Goal: Transaction & Acquisition: Obtain resource

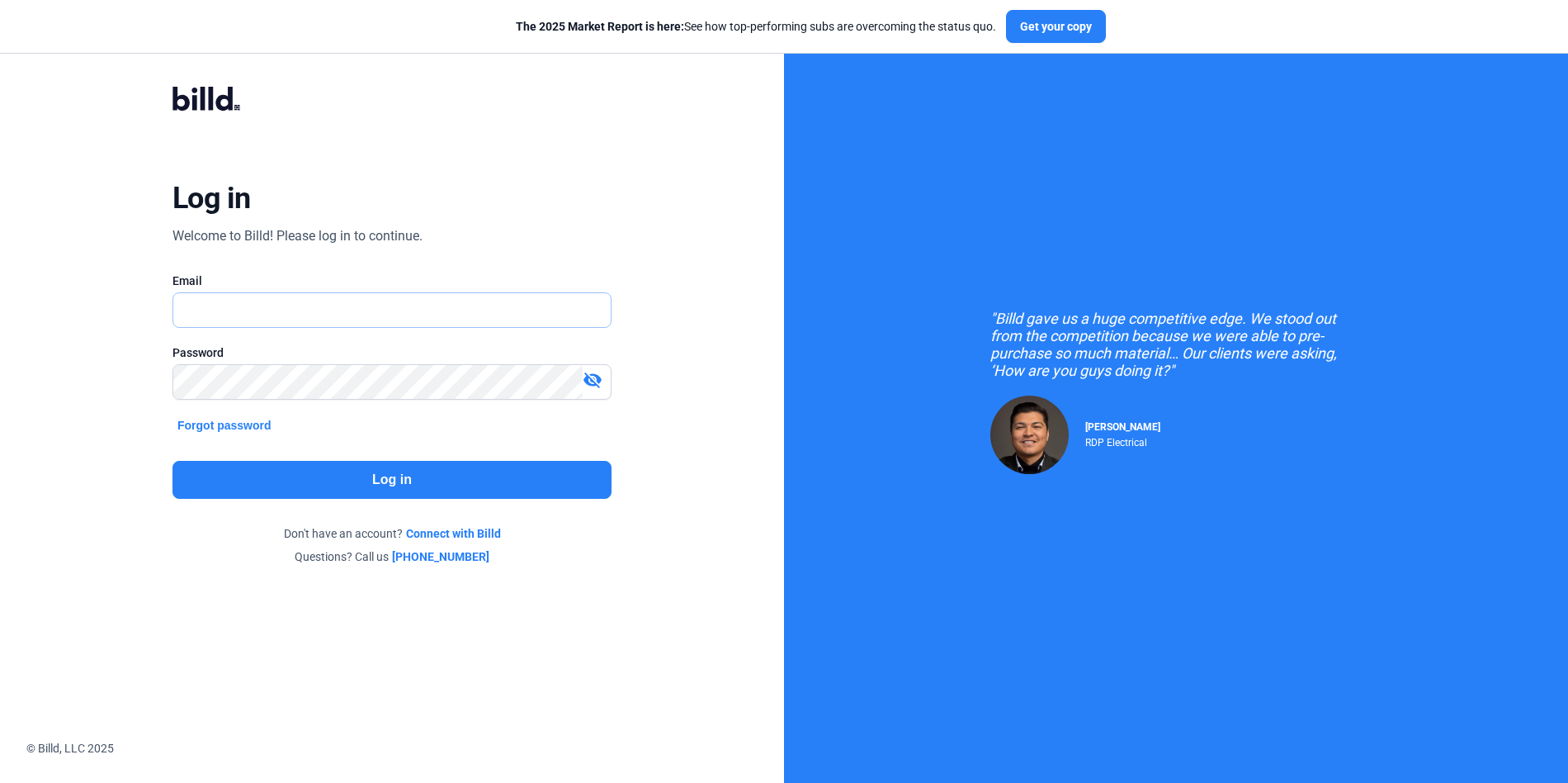
type input "[PERSON_NAME][EMAIL_ADDRESS][DOMAIN_NAME]"
click at [377, 467] on button "Log in" at bounding box center [391, 479] width 439 height 38
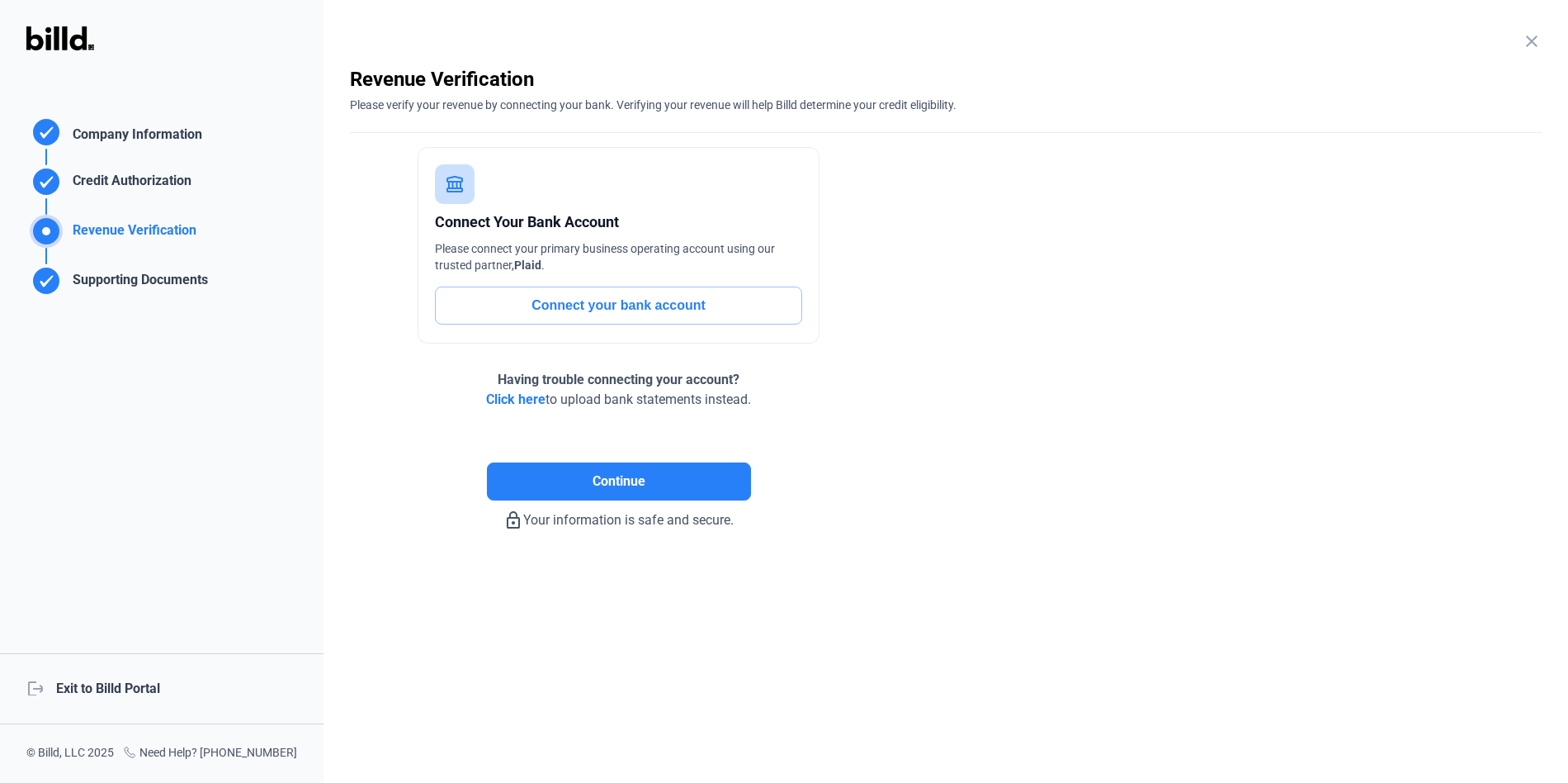
click at [132, 691] on div "logout Exit to Billd Portal" at bounding box center [162, 688] width 324 height 71
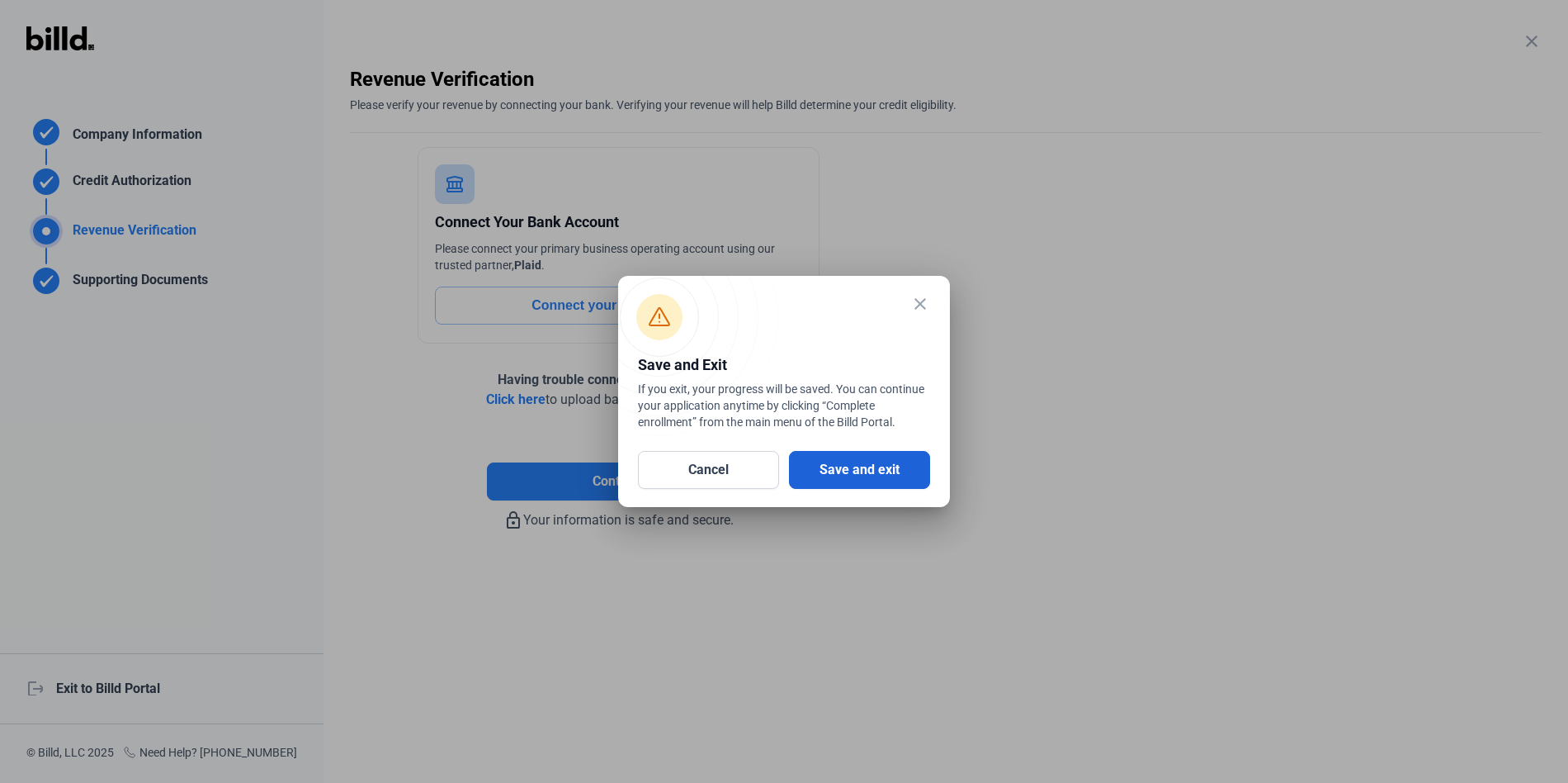
click at [825, 477] on button "Save and exit" at bounding box center [859, 469] width 141 height 38
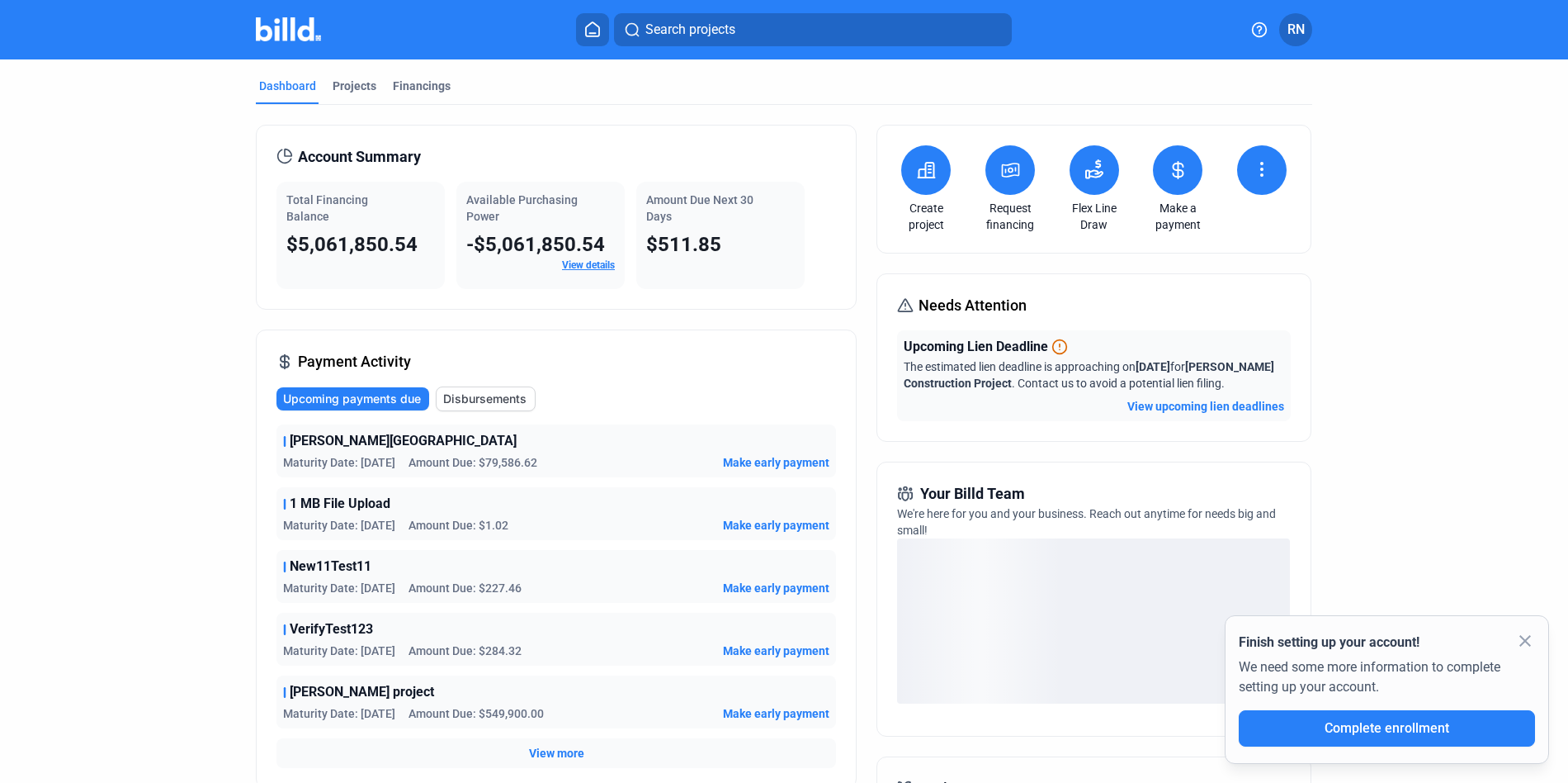
click at [1008, 167] on icon at bounding box center [1010, 170] width 17 height 13
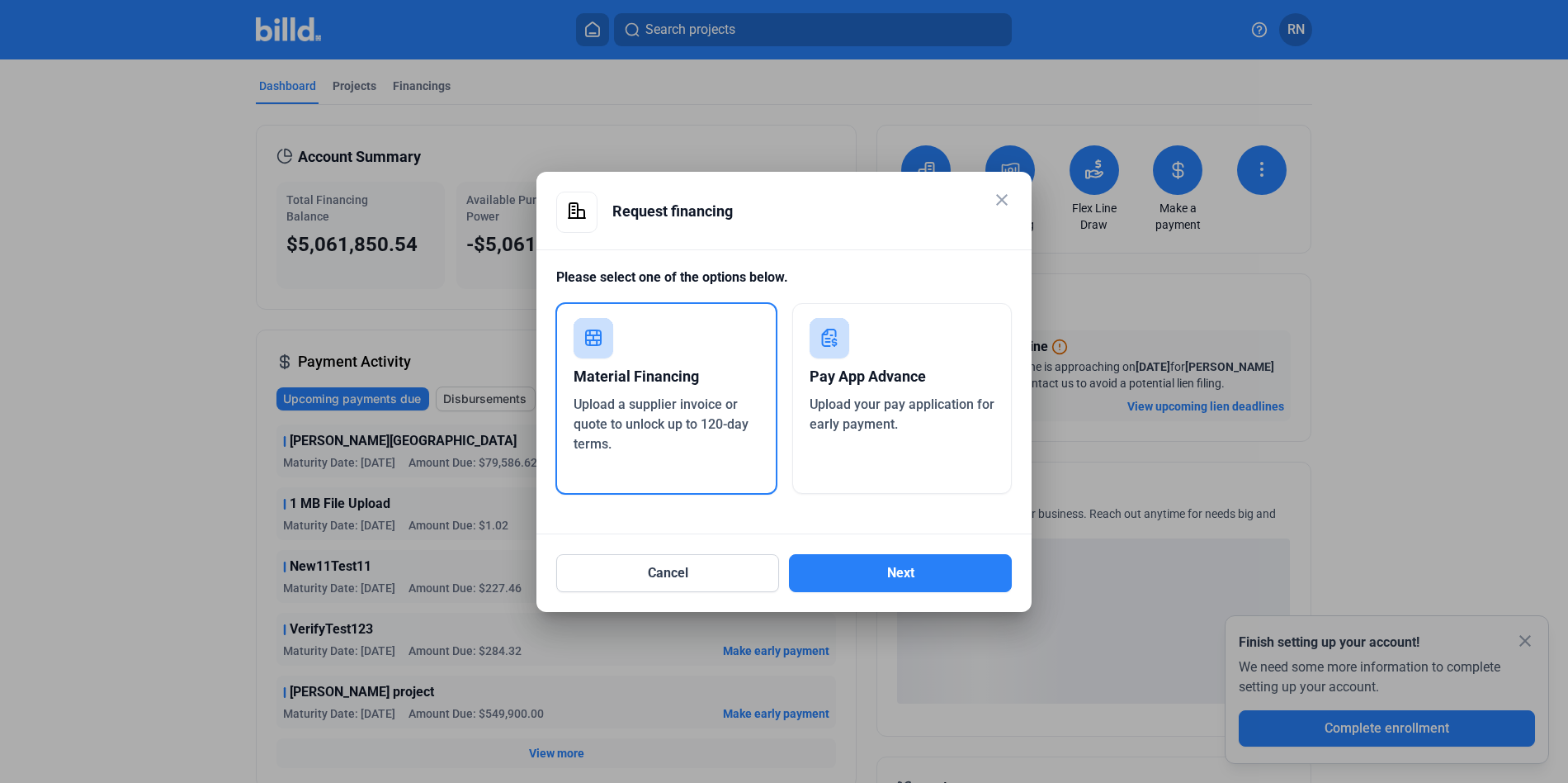
click at [863, 340] on div "Pay App Advance Upload your pay application for early payment." at bounding box center [902, 398] width 221 height 191
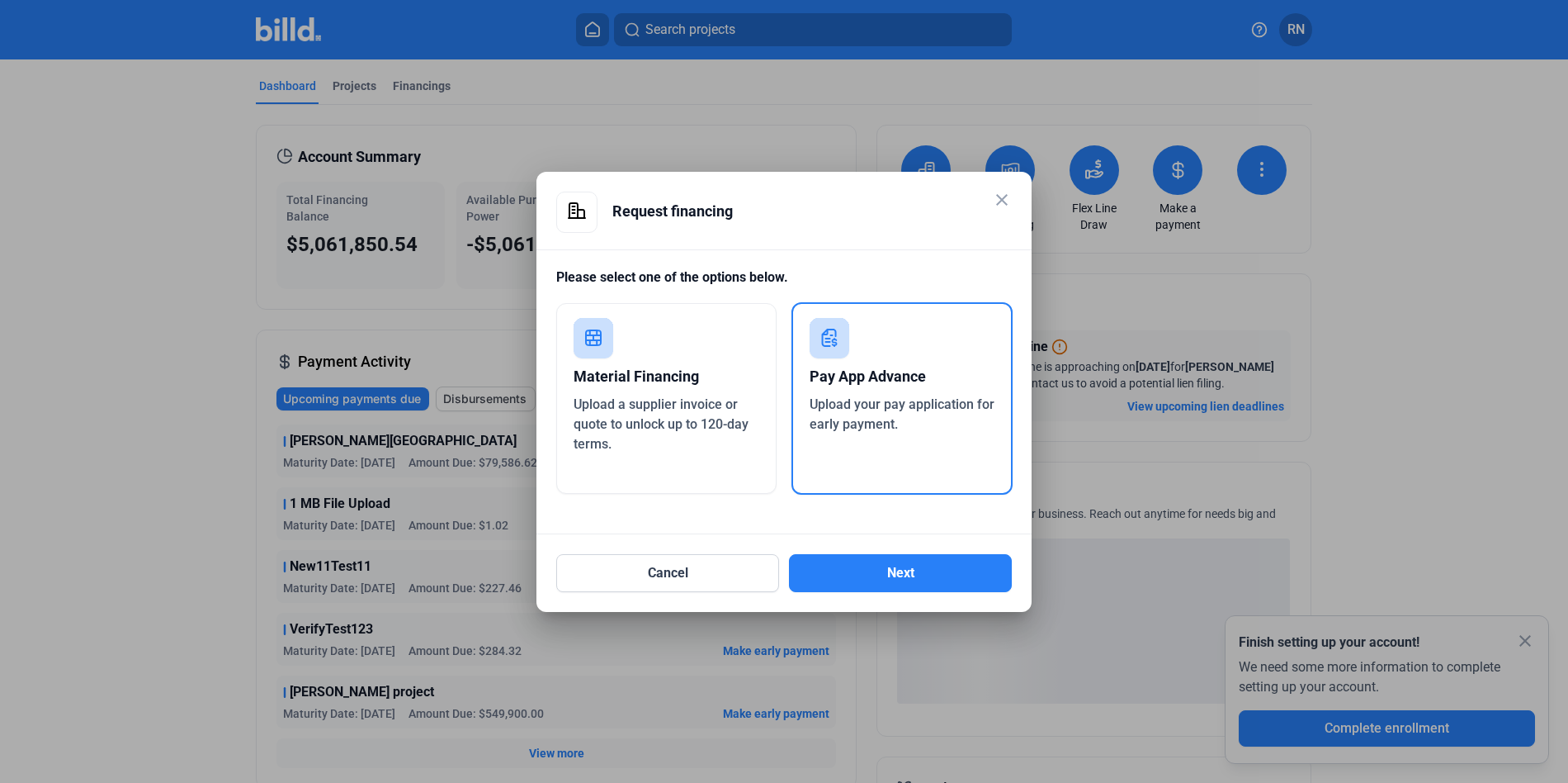
click at [675, 395] on div "Upload a supplier invoice or quote to unlock up to 120-day terms." at bounding box center [666, 425] width 186 height 60
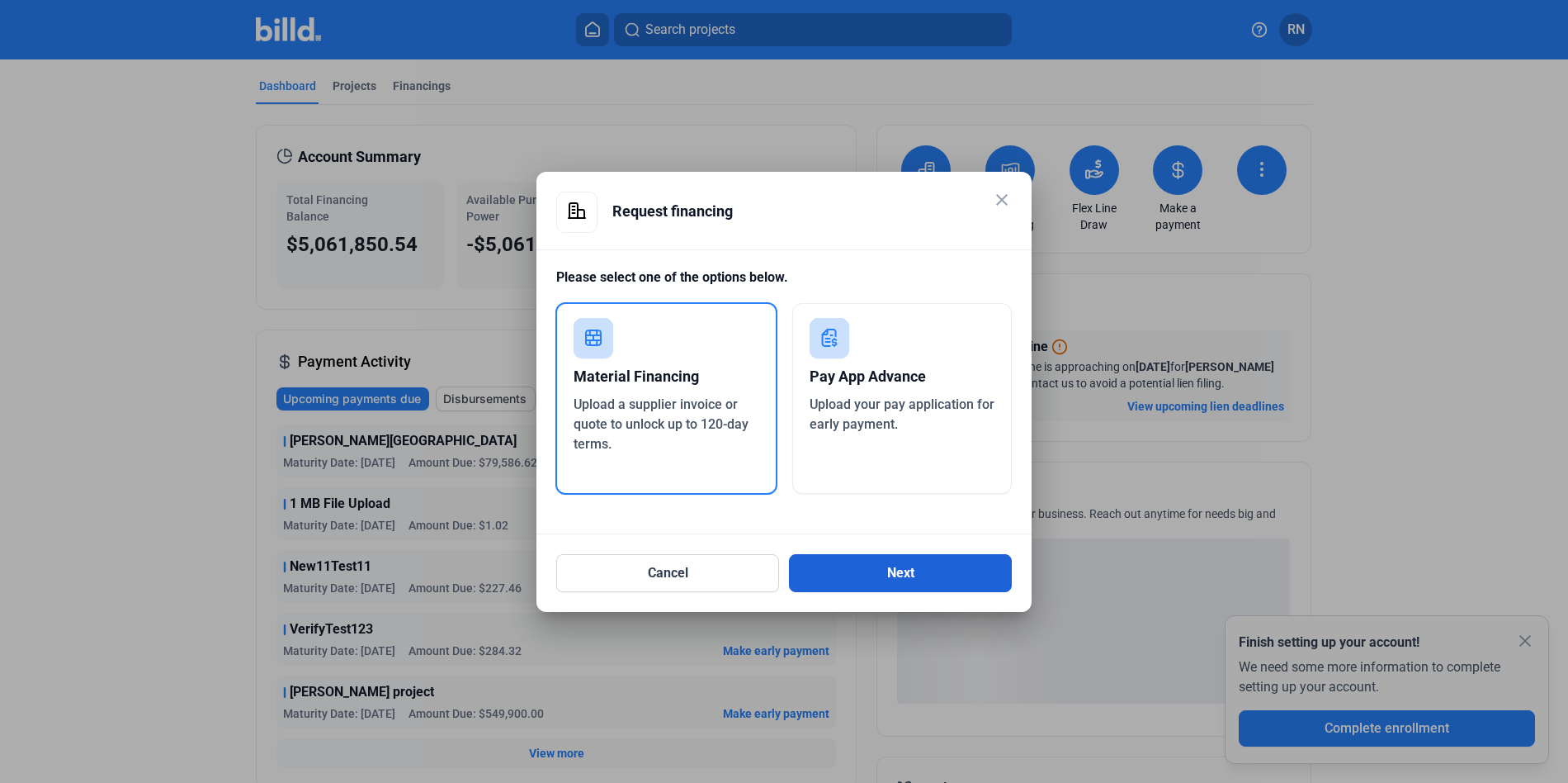
click at [885, 577] on button "Next" at bounding box center [900, 573] width 222 height 38
